Goal: Understand process/instructions: Learn how to perform a task or action

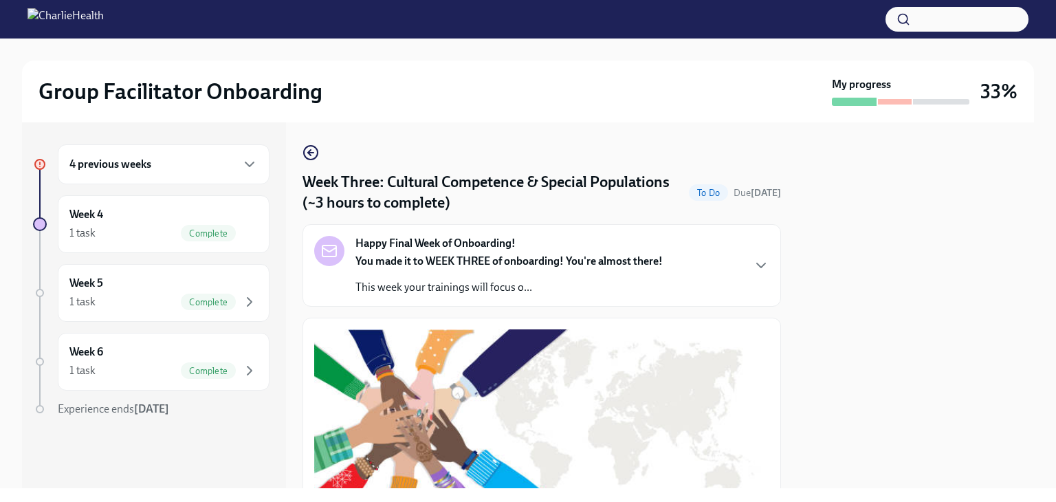
click at [139, 172] on div "4 previous weeks" at bounding box center [163, 164] width 188 height 16
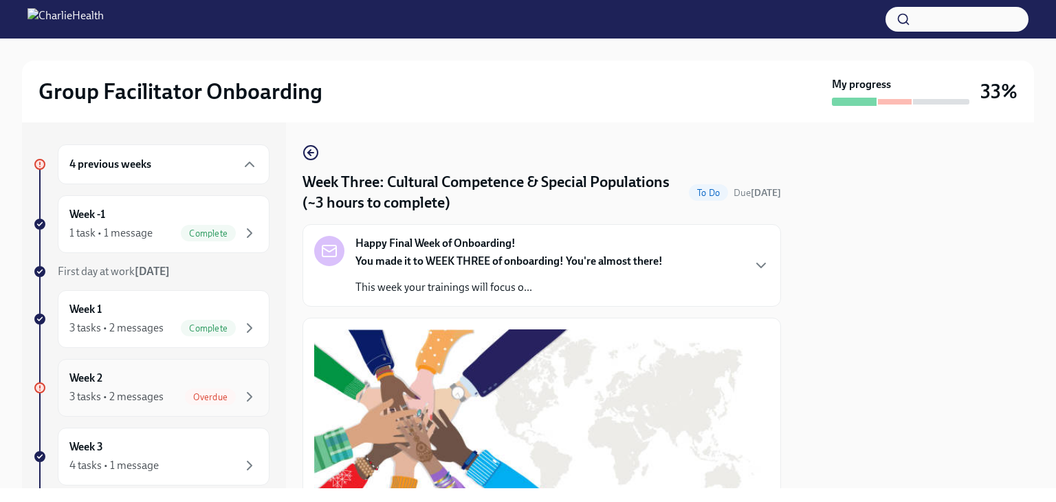
scroll to position [69, 0]
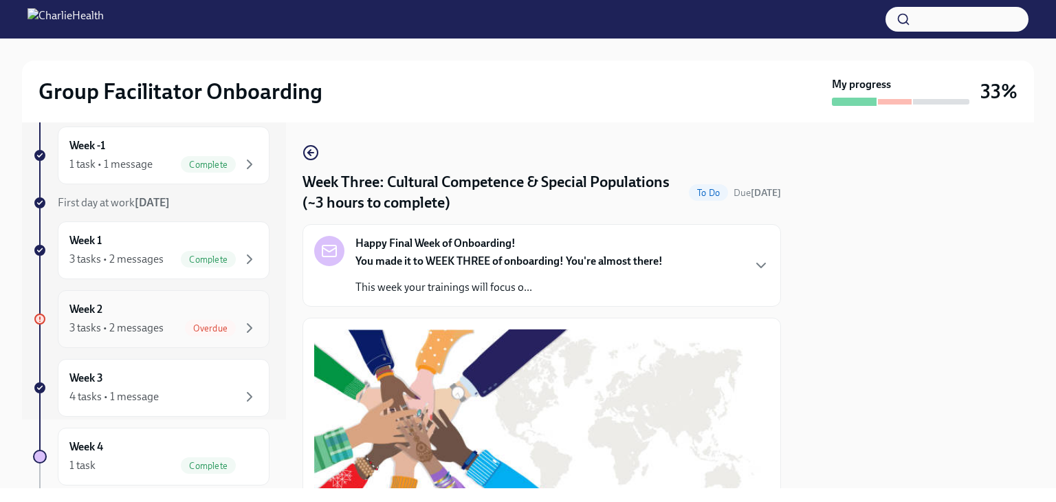
click at [154, 329] on div "3 tasks • 2 messages" at bounding box center [116, 327] width 94 height 15
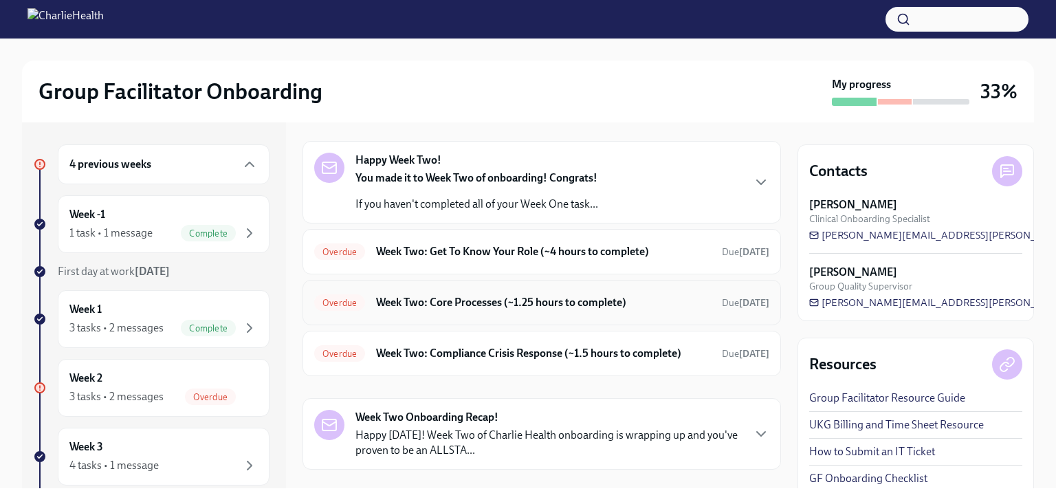
scroll to position [69, 0]
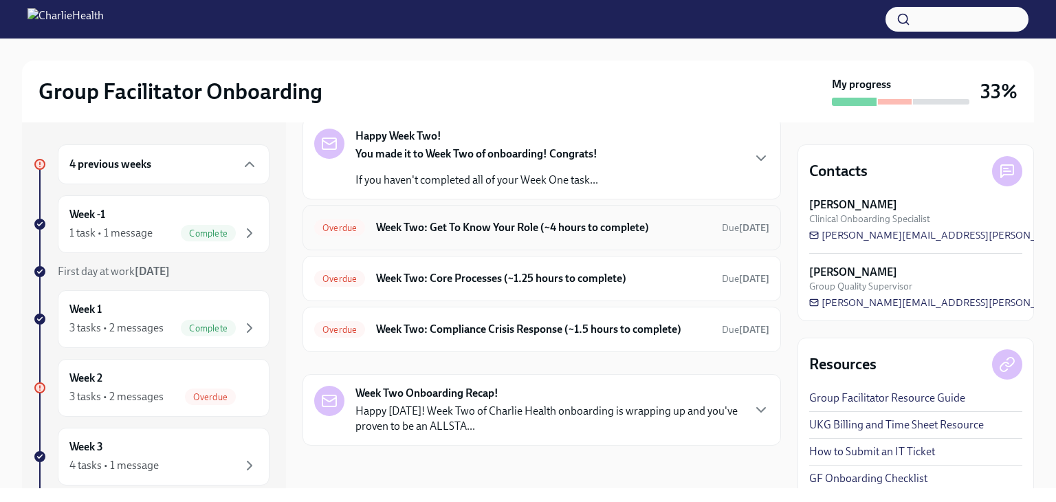
click at [643, 232] on h6 "Week Two: Get To Know Your Role (~4 hours to complete)" at bounding box center [543, 227] width 335 height 15
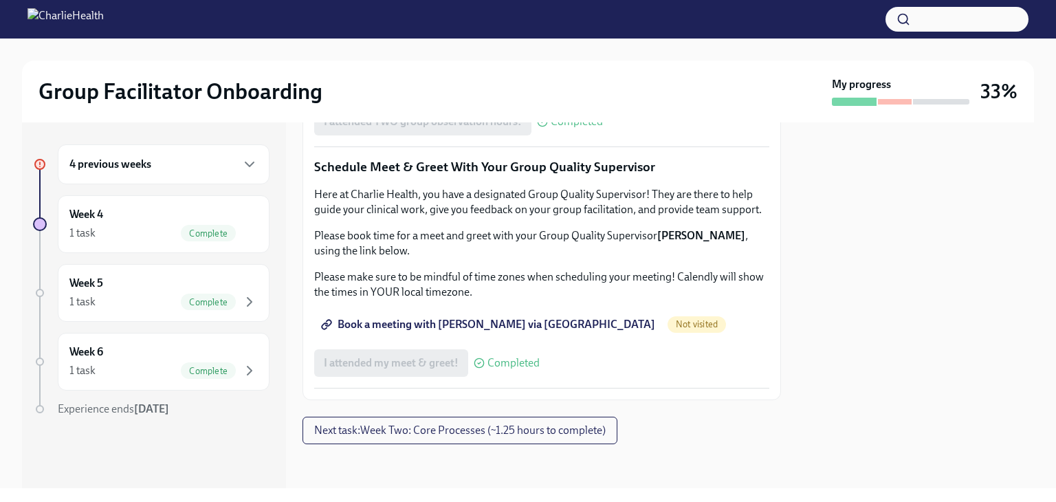
scroll to position [1365, 0]
click at [536, 331] on span "Book a meeting with [PERSON_NAME] via [GEOGRAPHIC_DATA]" at bounding box center [489, 325] width 331 height 14
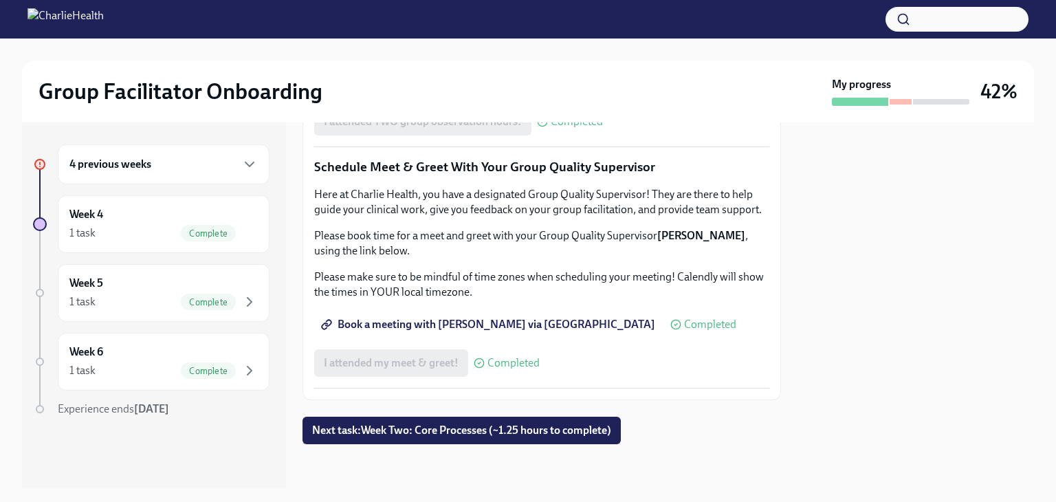
scroll to position [1375, 0]
click at [550, 422] on button "Next task : Week Two: Core Processes (~1.25 hours to complete)" at bounding box center [461, 430] width 318 height 27
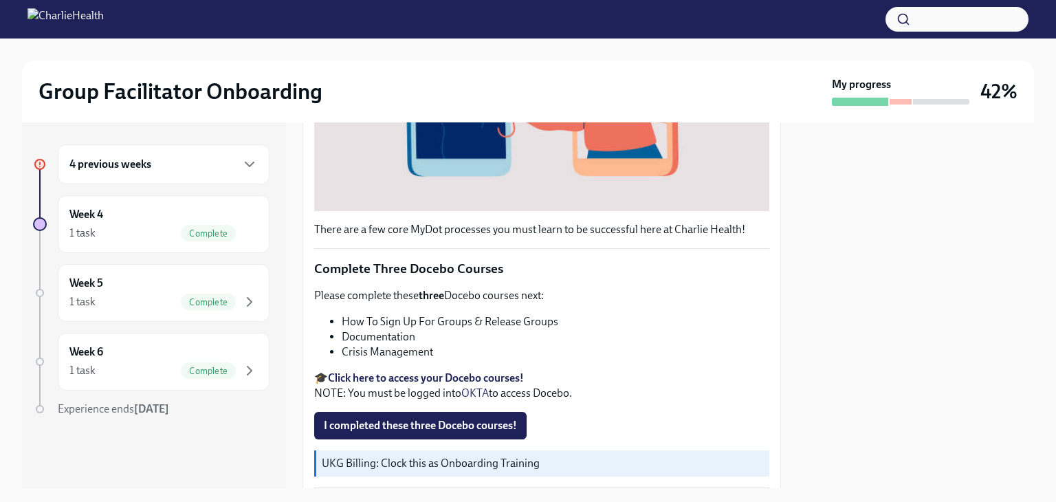
scroll to position [412, 0]
